Goal: Information Seeking & Learning: Learn about a topic

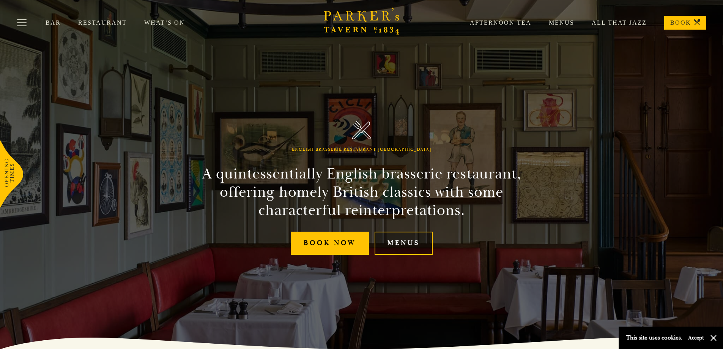
click at [388, 243] on link "Menus" at bounding box center [404, 243] width 58 height 23
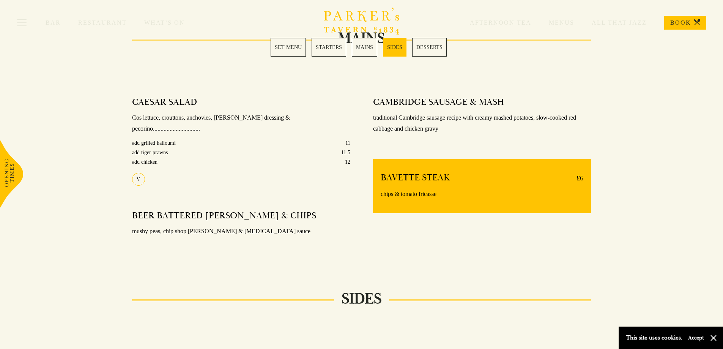
scroll to position [569, 0]
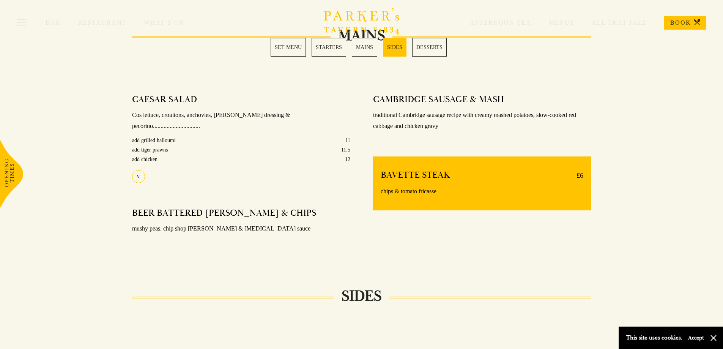
click at [383, 172] on div "BAVETTE STEAK £6 chips & tomato fricasse" at bounding box center [482, 183] width 218 height 54
drag, startPoint x: 385, startPoint y: 172, endPoint x: 451, endPoint y: 172, distance: 65.7
click at [451, 172] on div "BAVETTE STEAK £6" at bounding box center [482, 175] width 203 height 12
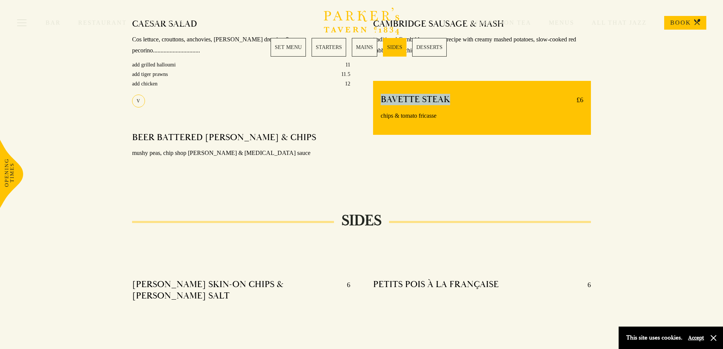
scroll to position [645, 0]
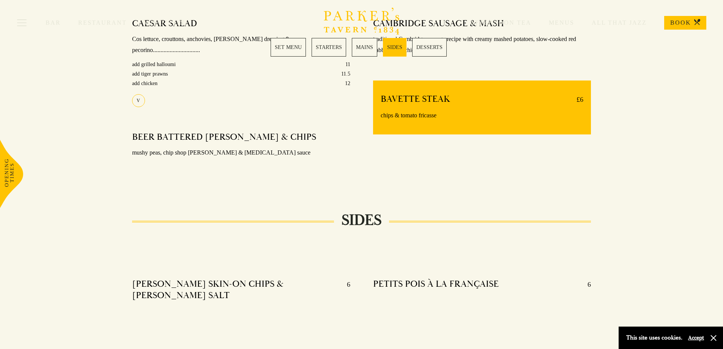
click at [549, 156] on div "CAMBRIDGE SAUSAGE & MASH traditional Cambridge sausage recipe with creamy mashe…" at bounding box center [482, 98] width 241 height 170
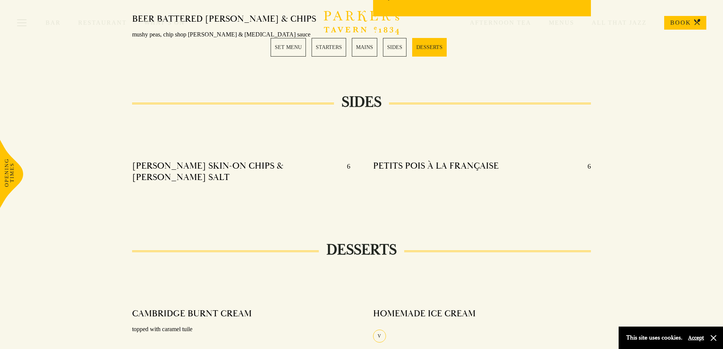
scroll to position [835, 0]
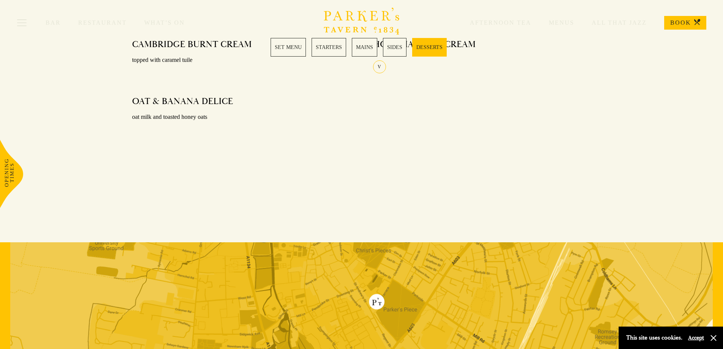
click at [338, 46] on link "STARTERS" at bounding box center [329, 47] width 35 height 19
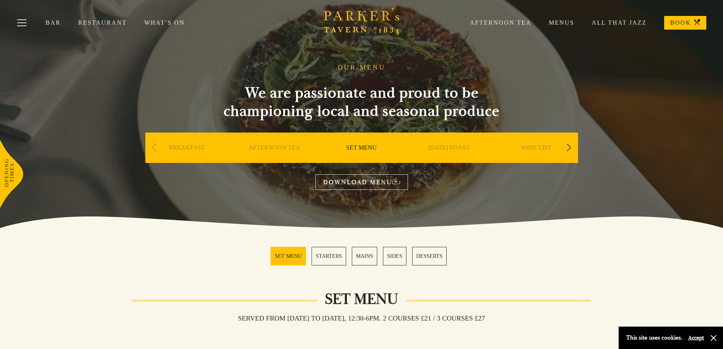
click at [445, 148] on link "SUNDAY ROAST" at bounding box center [449, 159] width 42 height 30
